Goal: Information Seeking & Learning: Learn about a topic

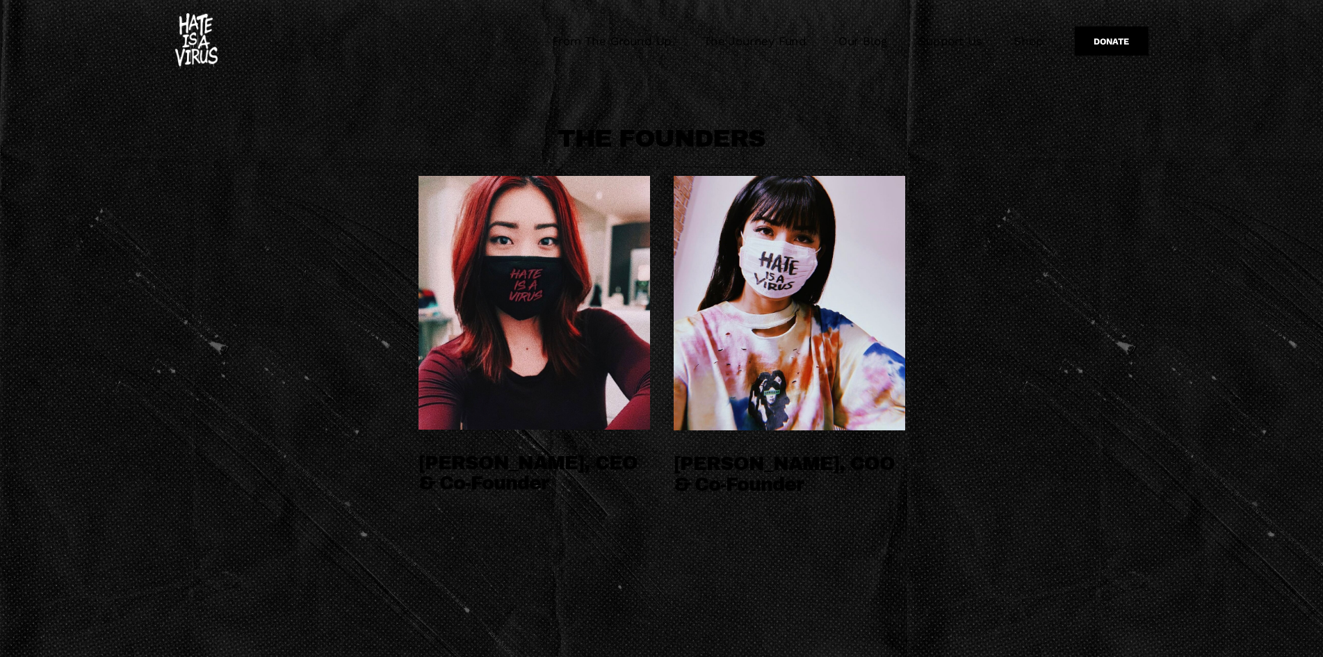
click at [576, 238] on div at bounding box center [535, 303] width 232 height 254
click at [599, 142] on h3 "THE FOUNDERS" at bounding box center [662, 139] width 487 height 26
drag, startPoint x: 651, startPoint y: 130, endPoint x: 661, endPoint y: 128, distance: 9.3
click at [660, 130] on h3 "THE FOUNDERS" at bounding box center [662, 139] width 487 height 26
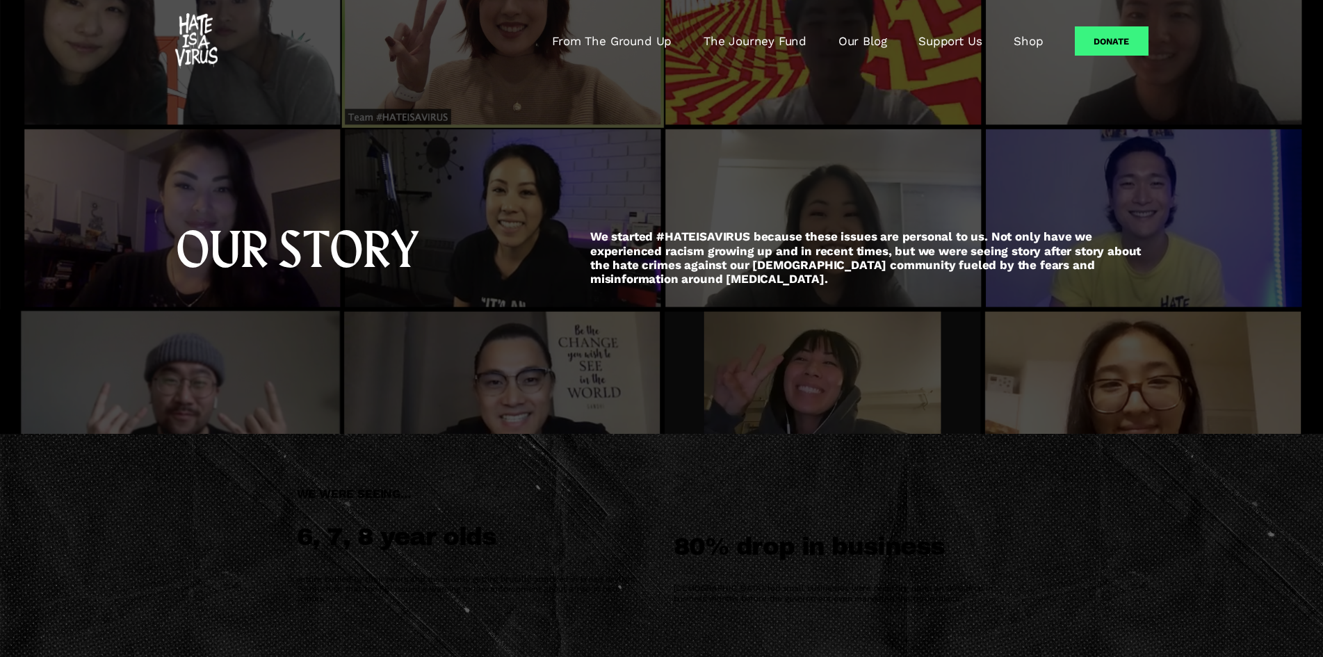
click at [200, 45] on img at bounding box center [196, 41] width 42 height 56
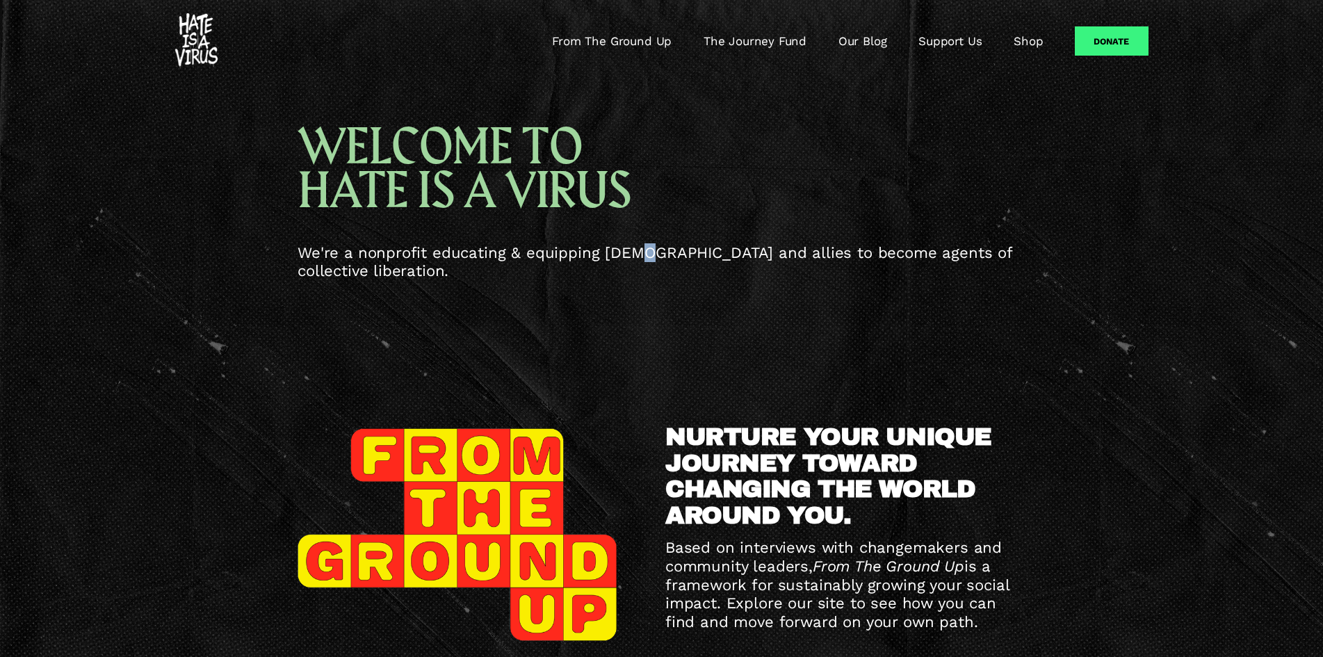
click at [633, 250] on span "We're a nonprofit educating & equipping Asian Americans and allies to become ag…" at bounding box center [658, 261] width 720 height 37
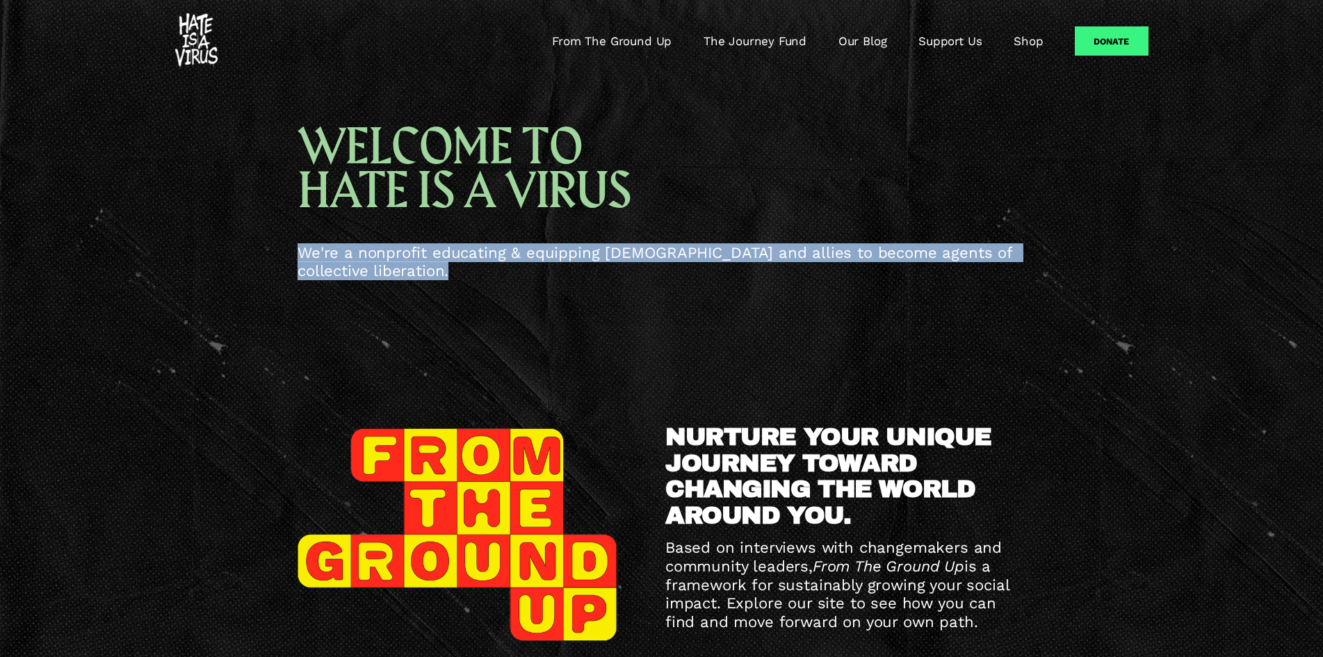
click at [633, 250] on span "We're a nonprofit educating & equipping Asian Americans and allies to become ag…" at bounding box center [658, 261] width 720 height 37
click at [683, 250] on span "We're a nonprofit educating & equipping [DEMOGRAPHIC_DATA] and allies to become…" at bounding box center [658, 261] width 720 height 37
click at [745, 254] on span "We're a nonprofit educating & equipping [DEMOGRAPHIC_DATA] and allies to become…" at bounding box center [658, 261] width 720 height 37
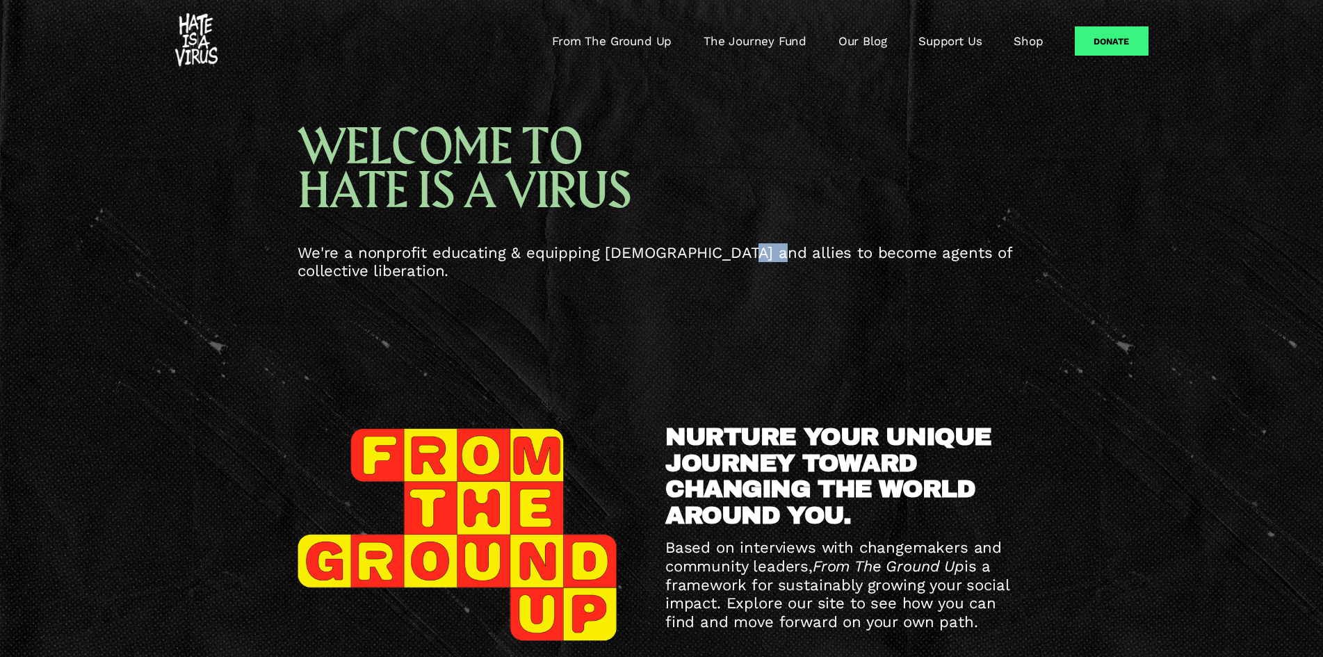
drag, startPoint x: 745, startPoint y: 254, endPoint x: 731, endPoint y: 233, distance: 26.0
click at [746, 254] on span "We're a nonprofit educating & equipping [DEMOGRAPHIC_DATA] and allies to become…" at bounding box center [658, 261] width 720 height 37
